Goal: Information Seeking & Learning: Learn about a topic

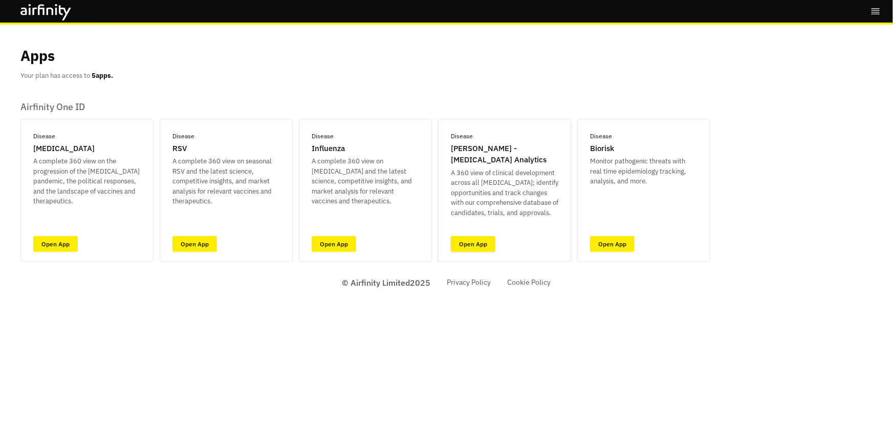
click at [479, 241] on link "Open App" at bounding box center [473, 244] width 45 height 16
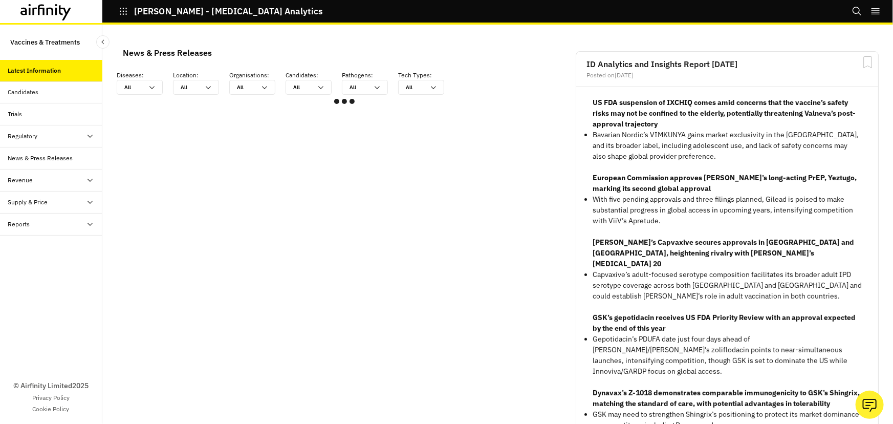
scroll to position [607, 300]
click at [10, 112] on div "Trials" at bounding box center [15, 114] width 14 height 9
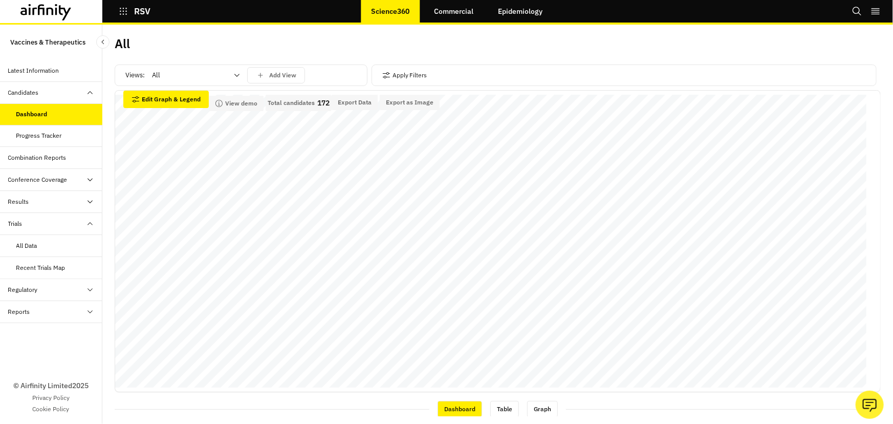
click at [205, 77] on div at bounding box center [190, 75] width 76 height 12
click at [196, 118] on div "Vaccines" at bounding box center [196, 119] width 86 height 10
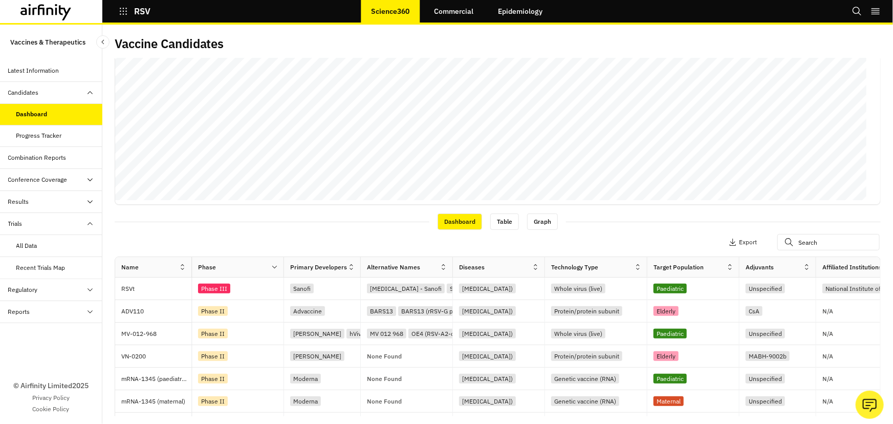
scroll to position [282, 0]
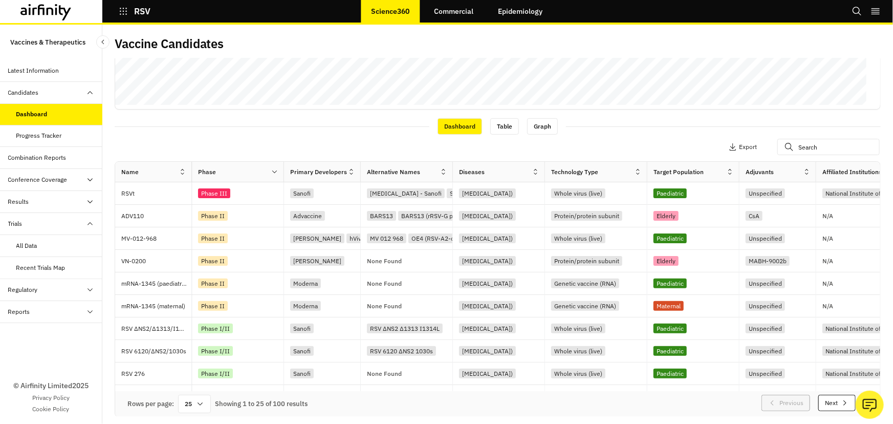
click at [122, 7] on icon "button" at bounding box center [123, 11] width 9 height 9
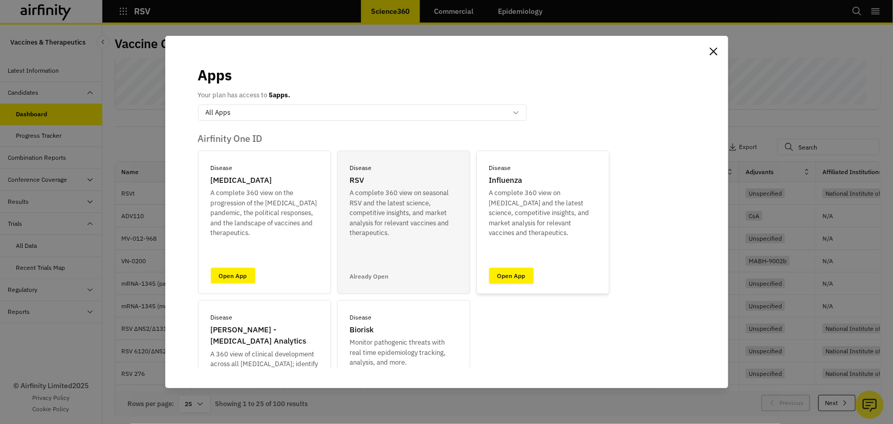
click at [511, 278] on link "Open App" at bounding box center [511, 276] width 45 height 16
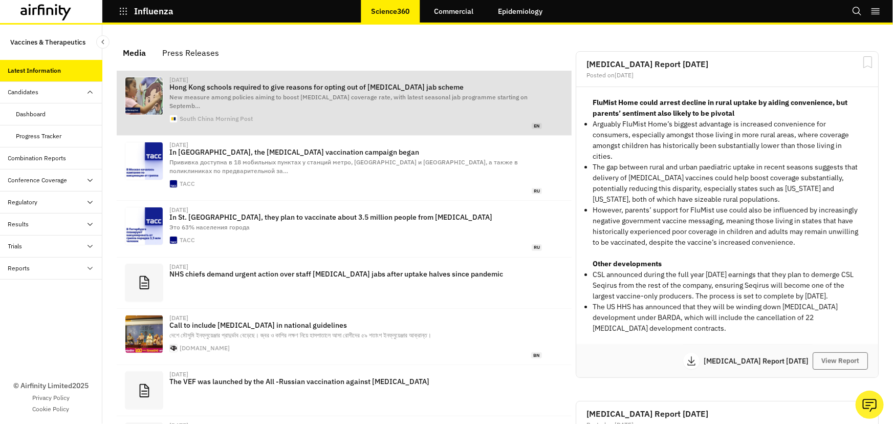
scroll to position [629, 300]
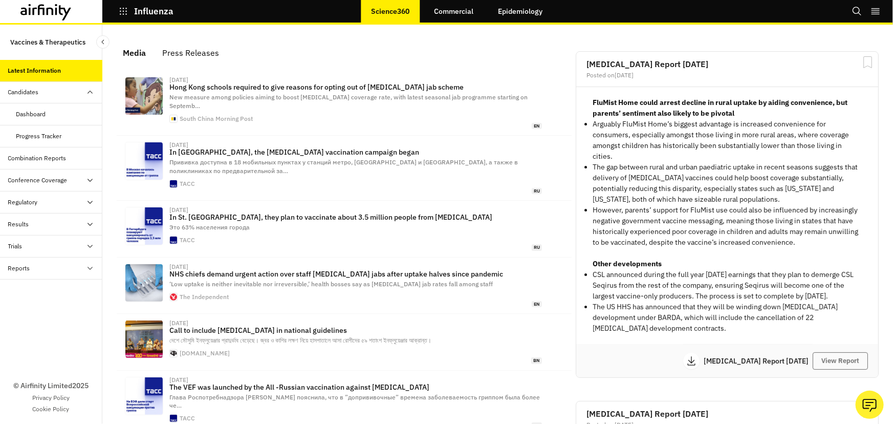
click at [39, 89] on div "Candidates" at bounding box center [55, 92] width 94 height 9
click at [36, 91] on div "Candidates" at bounding box center [23, 92] width 31 height 9
click at [39, 119] on div "Dashboard" at bounding box center [51, 114] width 102 height 22
